Goal: Task Accomplishment & Management: Complete application form

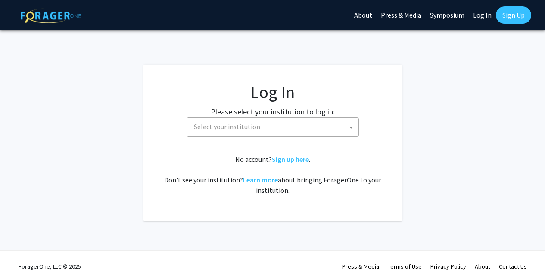
click at [252, 130] on span "Select your institution" at bounding box center [227, 126] width 66 height 9
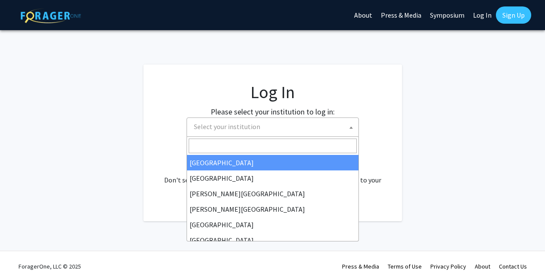
select select "34"
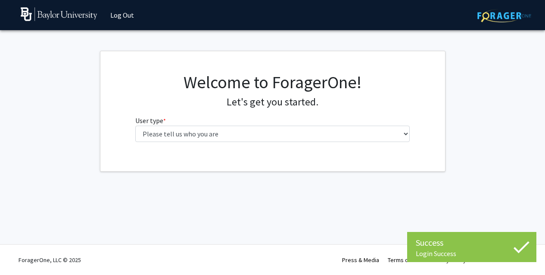
click at [255, 143] on div "Welcome to ForagerOne! Let's get you started. User type * required Please tell …" at bounding box center [272, 110] width 287 height 77
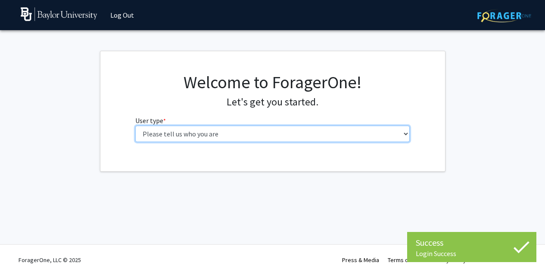
click at [255, 137] on select "Please tell us who you are Undergraduate Student Master's Student Doctoral Cand…" at bounding box center [272, 134] width 274 height 16
select select "1: undergrad"
click at [135, 126] on select "Please tell us who you are Undergraduate Student Master's Student Doctoral Cand…" at bounding box center [272, 134] width 274 height 16
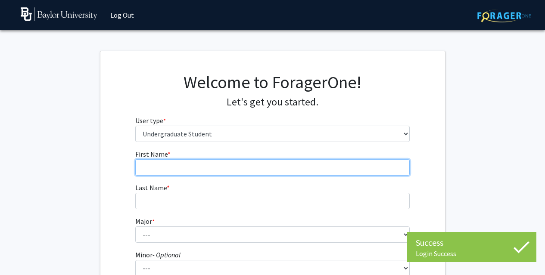
click at [351, 165] on input "First Name * required" at bounding box center [272, 167] width 274 height 16
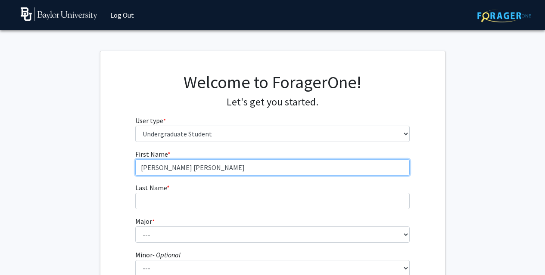
type input "[PERSON_NAME] [PERSON_NAME]"
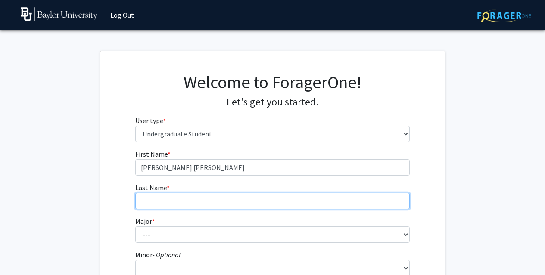
click at [201, 199] on input "Last Name * required" at bounding box center [272, 201] width 274 height 16
type input "Morsbach"
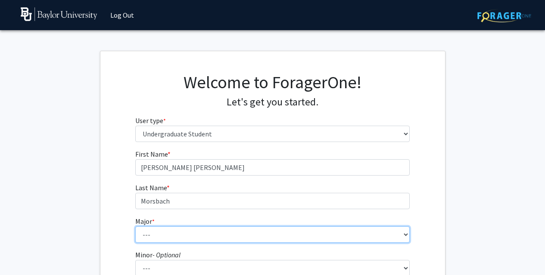
click at [140, 231] on select "--- Accounting American Studies Anthropology Apparel Design & Product Developme…" at bounding box center [272, 235] width 274 height 16
select select "3: 2668"
click at [135, 227] on select "--- Accounting American Studies Anthropology Apparel Design & Product Developme…" at bounding box center [272, 235] width 274 height 16
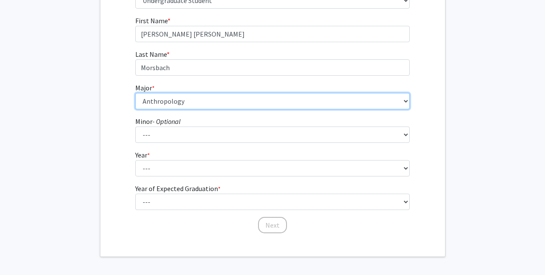
scroll to position [165, 0]
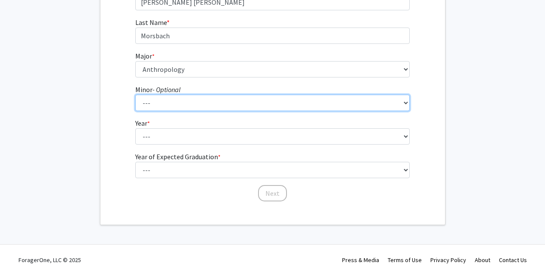
click at [167, 106] on select "--- Advertising American Sign Language American Studies Anthropology Apparel Me…" at bounding box center [272, 103] width 274 height 16
select select "42: 2105"
click at [135, 95] on select "--- Advertising American Sign Language American Studies Anthropology Apparel Me…" at bounding box center [272, 103] width 274 height 16
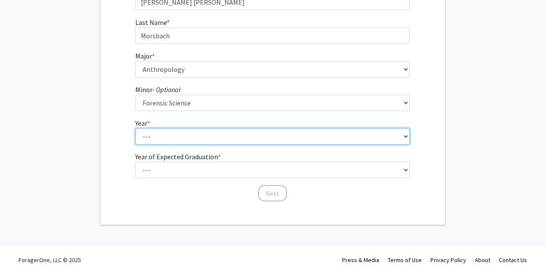
click at [166, 138] on select "--- First-year Sophomore Junior Senior Postbaccalaureate Certificate" at bounding box center [272, 136] width 274 height 16
select select "3: junior"
click at [135, 128] on select "--- First-year Sophomore Junior Senior Postbaccalaureate Certificate" at bounding box center [272, 136] width 274 height 16
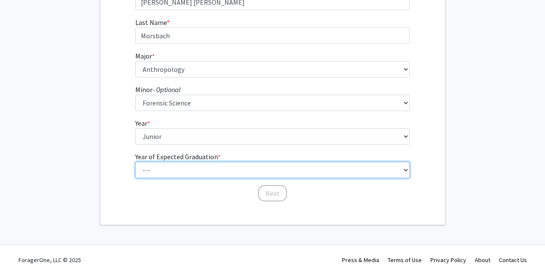
click at [162, 169] on select "--- 2025 2026 2027 2028 2029 2030 2031 2032 2033 2034" at bounding box center [272, 170] width 274 height 16
select select "3: 2027"
click at [135, 162] on select "--- 2025 2026 2027 2028 2029 2030 2031 2032 2033 2034" at bounding box center [272, 170] width 274 height 16
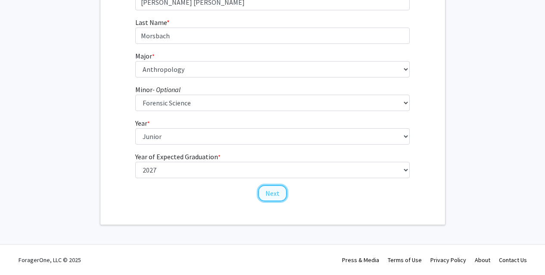
click at [276, 192] on button "Next" at bounding box center [272, 193] width 29 height 16
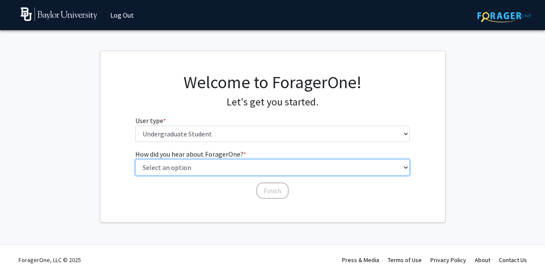
click at [246, 165] on select "Select an option Peer/student recommendation Faculty/staff recommendation Unive…" at bounding box center [272, 167] width 274 height 16
select select "3: university_website"
click at [135, 159] on select "Select an option Peer/student recommendation Faculty/staff recommendation Unive…" at bounding box center [272, 167] width 274 height 16
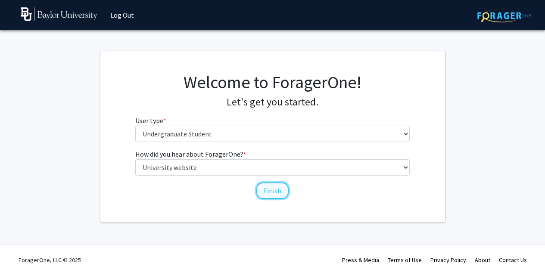
click at [271, 189] on button "Finish" at bounding box center [272, 191] width 32 height 16
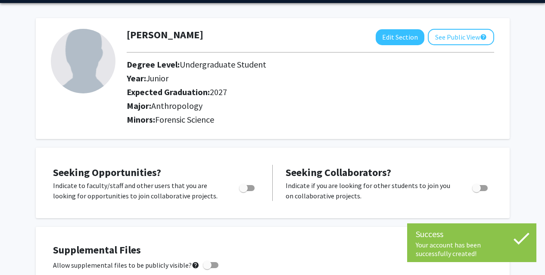
scroll to position [32, 0]
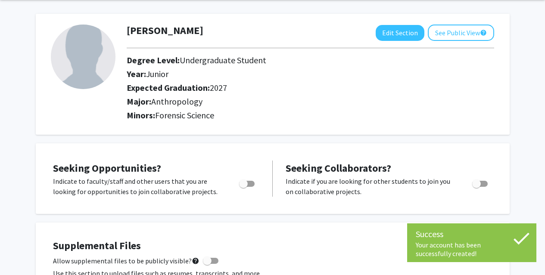
click at [249, 180] on label "Toggle" at bounding box center [245, 184] width 19 height 10
click at [243, 187] on input "Are you actively seeking opportunities?" at bounding box center [243, 187] width 0 height 0
checkbox input "true"
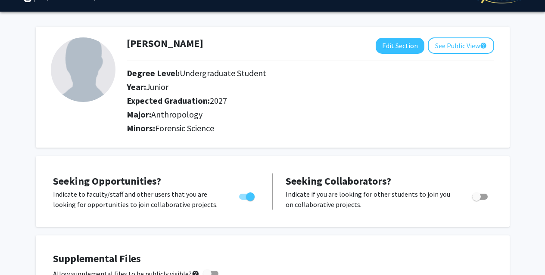
scroll to position [20, 0]
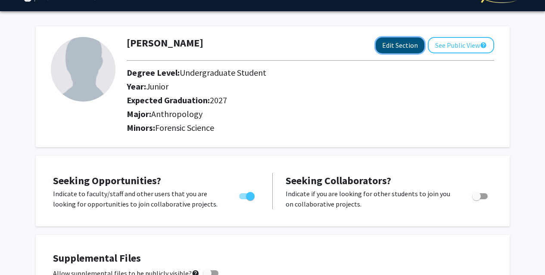
click at [404, 44] on button "Edit Section" at bounding box center [400, 45] width 49 height 16
select select "junior"
select select "2027"
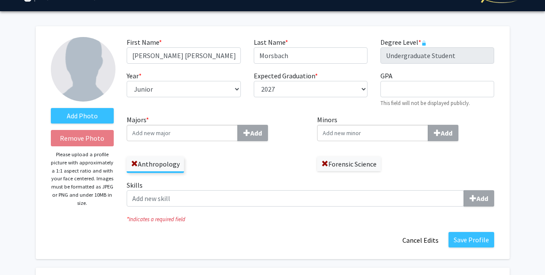
click at [213, 132] on input "Majors * Add" at bounding box center [182, 133] width 111 height 16
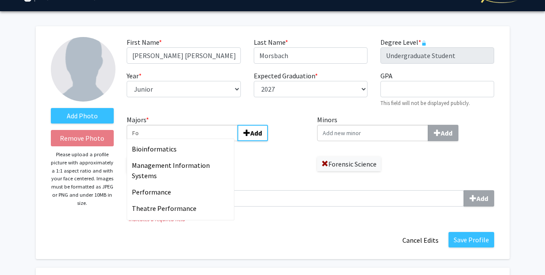
type input "F"
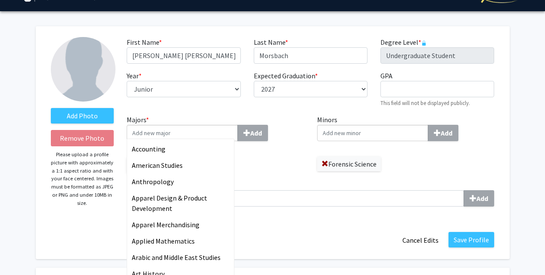
click at [340, 131] on input "Minors Add" at bounding box center [372, 133] width 111 height 16
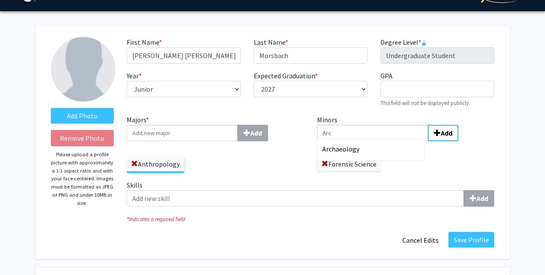
type input "Arc"
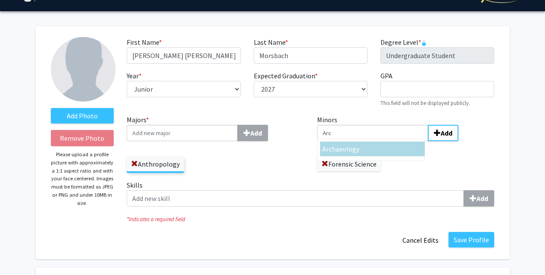
click at [332, 148] on span "haeology" at bounding box center [346, 149] width 28 height 9
click at [238, 141] on input "Arc" at bounding box center [182, 133] width 111 height 16
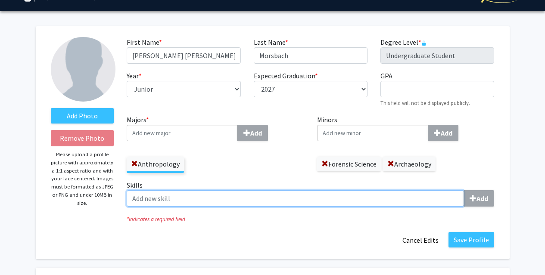
click at [211, 201] on input "Skills Add" at bounding box center [295, 198] width 337 height 16
type input "k"
type input "d"
type input "F"
type input "Fieldwork"
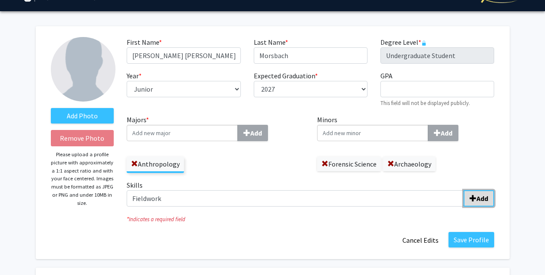
click at [478, 197] on b "Add" at bounding box center [483, 198] width 12 height 9
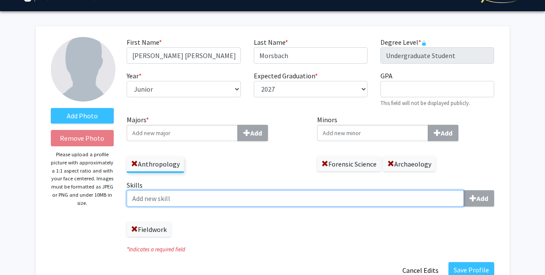
click at [447, 198] on input "Skills Add" at bounding box center [295, 198] width 337 height 16
type input "Osteological Analysis"
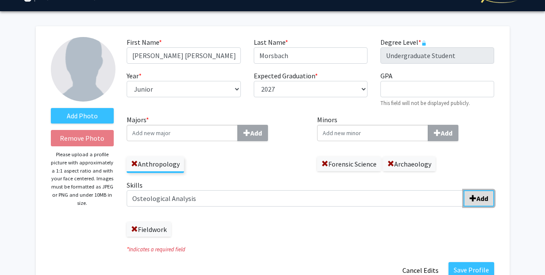
click at [476, 199] on span "submit" at bounding box center [473, 198] width 7 height 7
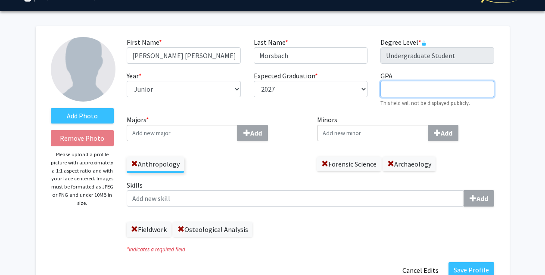
click at [405, 89] on input "GPA required" at bounding box center [437, 89] width 114 height 16
type input "3.8"
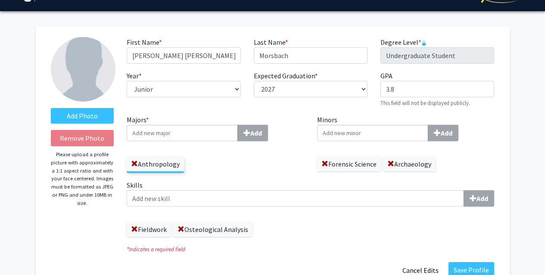
click at [488, 131] on div "Add" at bounding box center [406, 133] width 178 height 16
click at [428, 131] on input "Minors Add" at bounding box center [372, 133] width 111 height 16
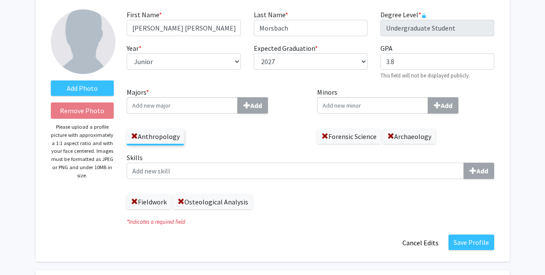
scroll to position [49, 0]
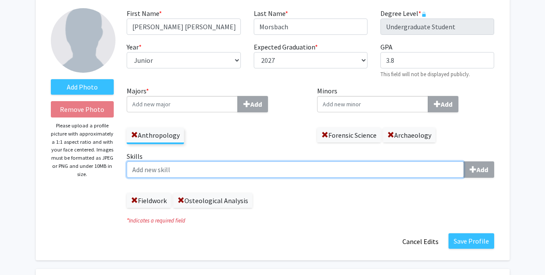
click at [283, 167] on input "Skills Add" at bounding box center [295, 170] width 337 height 16
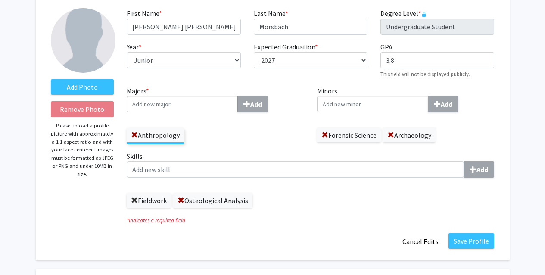
click at [134, 199] on span at bounding box center [134, 200] width 7 height 7
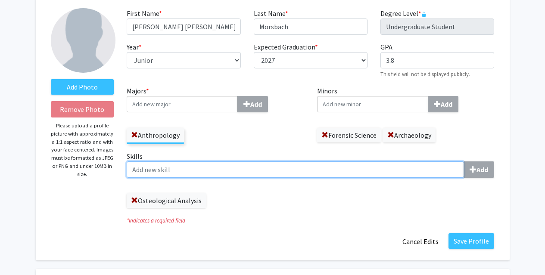
click at [153, 172] on input "Skills Add" at bounding box center [295, 170] width 337 height 16
type input "Archaeological Fieldwork"
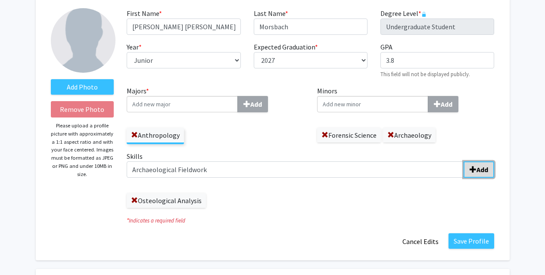
click at [482, 166] on b "Add" at bounding box center [483, 169] width 12 height 9
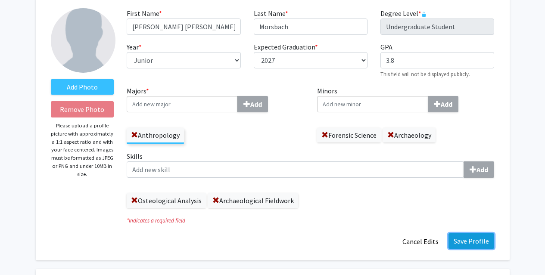
click at [477, 238] on button "Save Profile" at bounding box center [472, 242] width 46 height 16
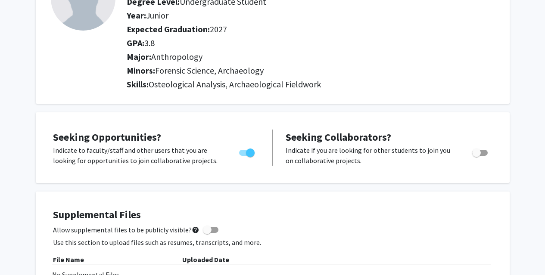
scroll to position [0, 0]
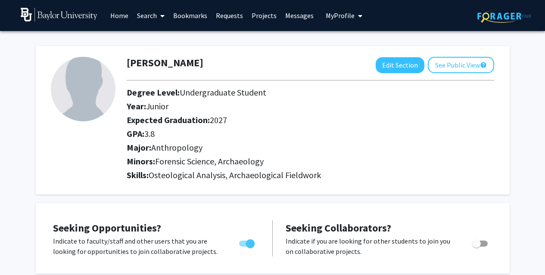
click at [155, 17] on link "Search" at bounding box center [151, 15] width 36 height 30
click at [121, 17] on link "Home" at bounding box center [119, 15] width 27 height 30
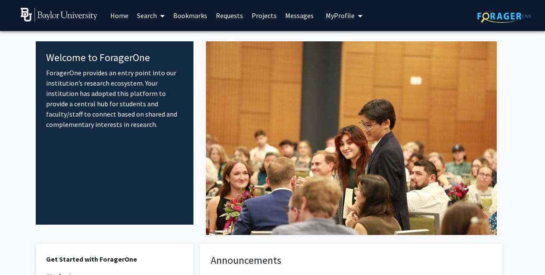
click at [155, 18] on link "Search" at bounding box center [151, 15] width 36 height 30
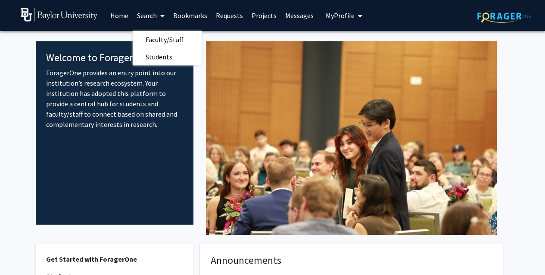
click at [230, 17] on link "Requests" at bounding box center [230, 15] width 36 height 30
